Goal: Entertainment & Leisure: Consume media (video, audio)

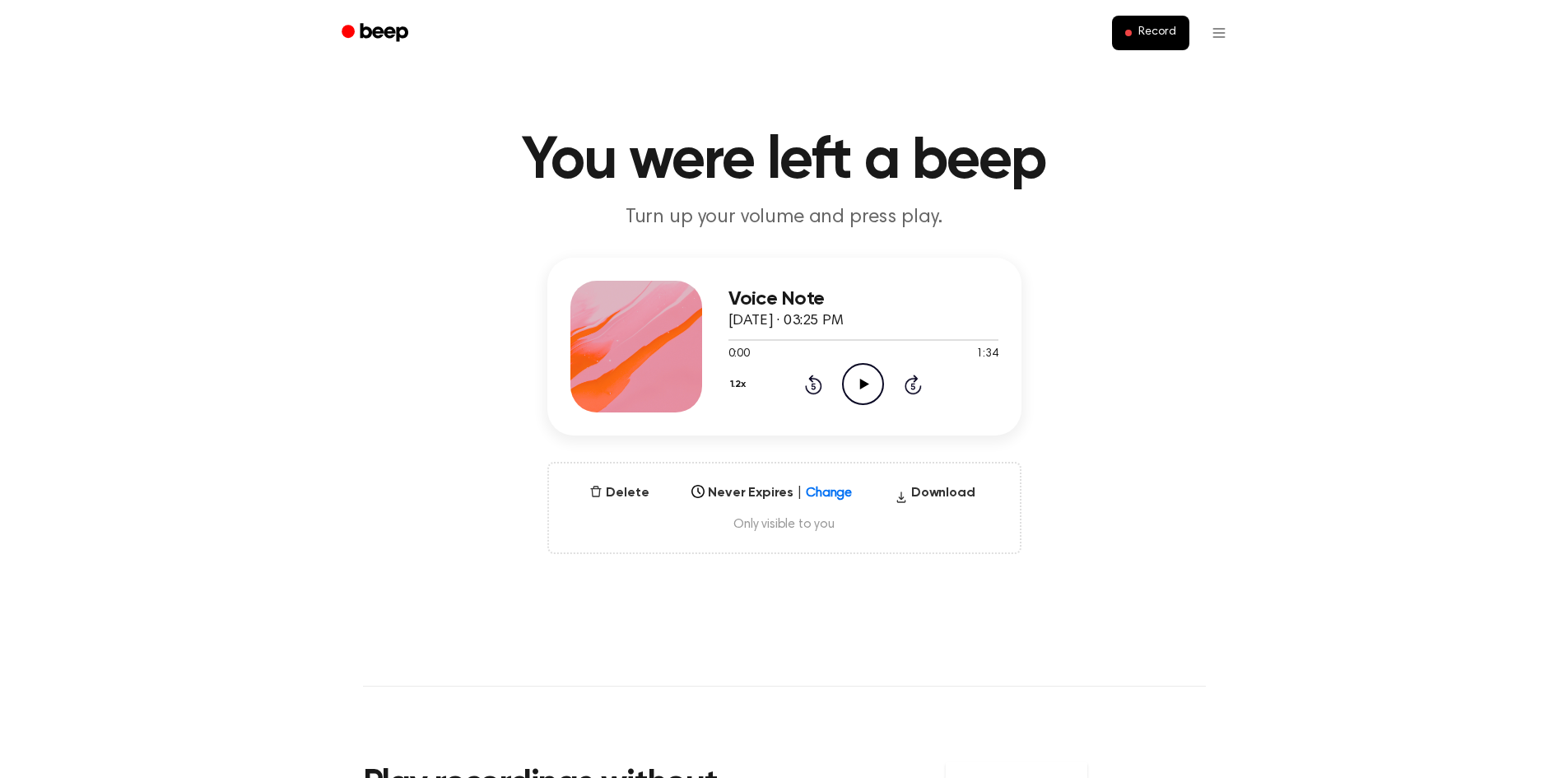
click at [854, 393] on icon "Play Audio" at bounding box center [863, 384] width 42 height 42
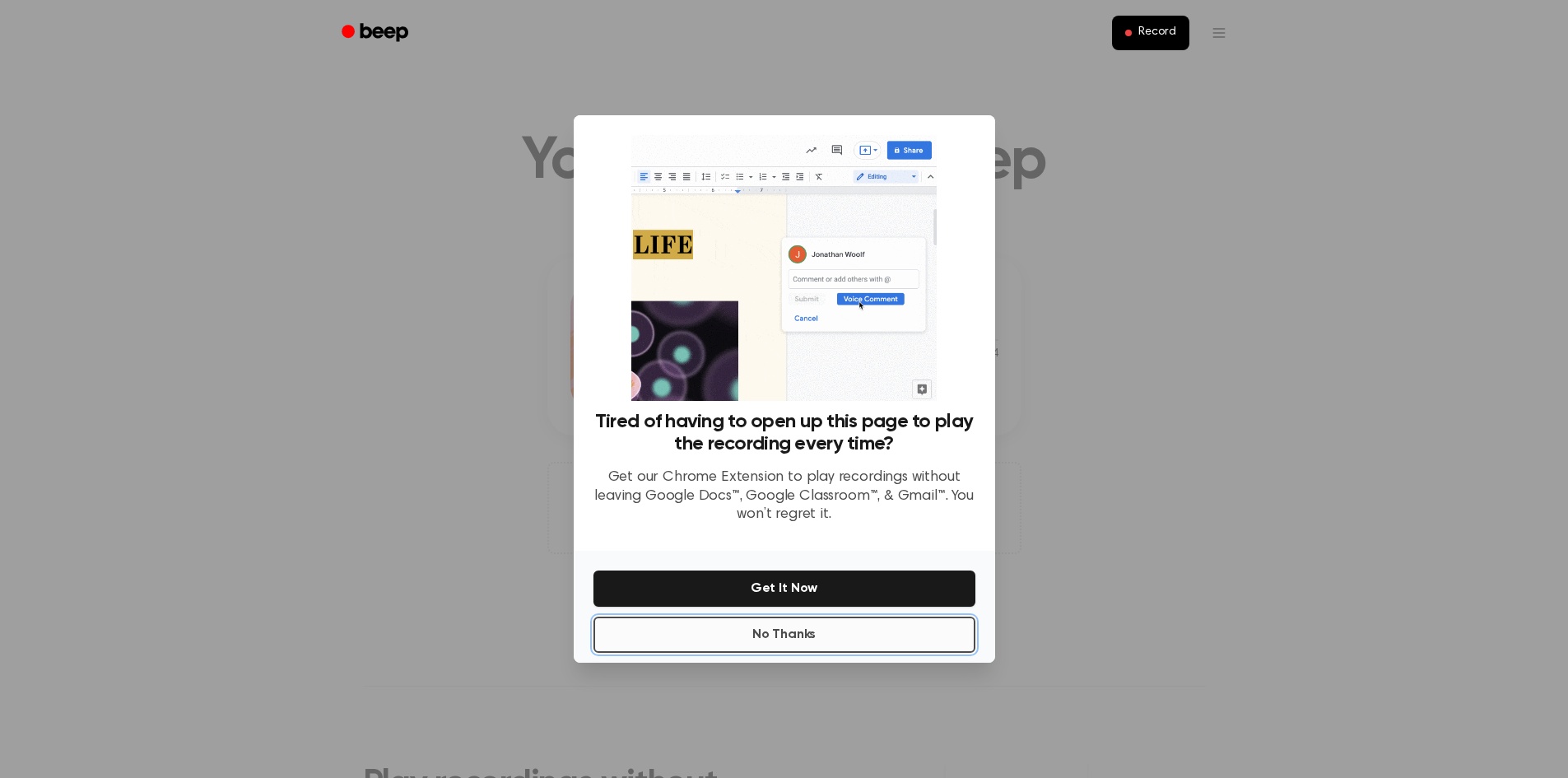
click at [844, 624] on button "No Thanks" at bounding box center [785, 634] width 382 height 36
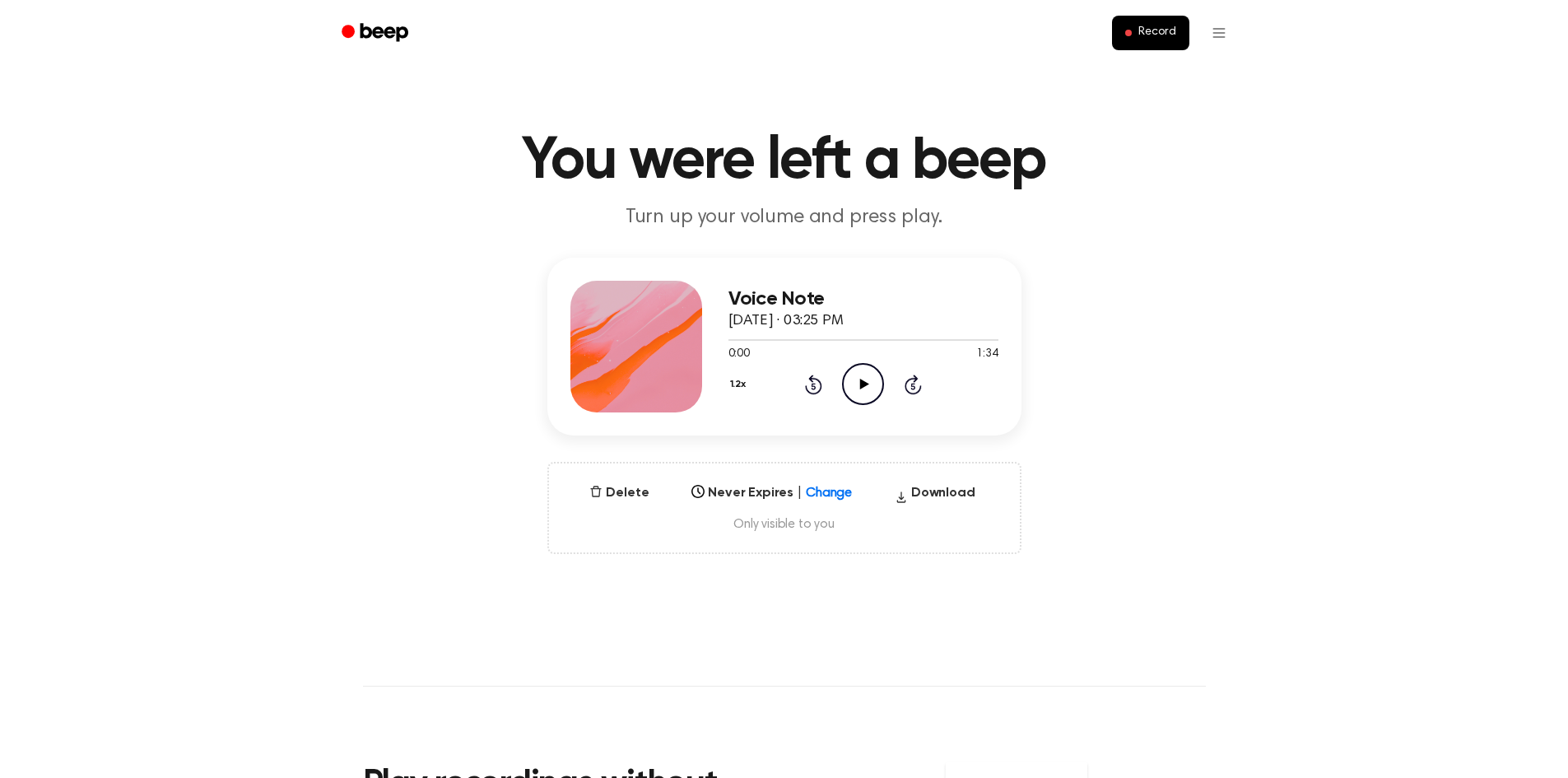
click at [872, 392] on icon "Play Audio" at bounding box center [863, 384] width 42 height 42
click at [856, 373] on icon "Play Audio" at bounding box center [863, 384] width 42 height 42
click at [877, 381] on icon "Play Audio" at bounding box center [863, 384] width 42 height 42
click at [860, 386] on icon at bounding box center [865, 384] width 9 height 10
